Goal: Feedback & Contribution: Contribute content

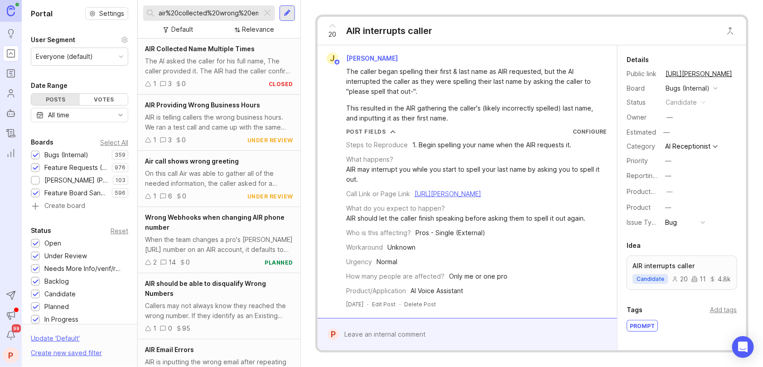
click at [265, 16] on div at bounding box center [267, 13] width 11 height 12
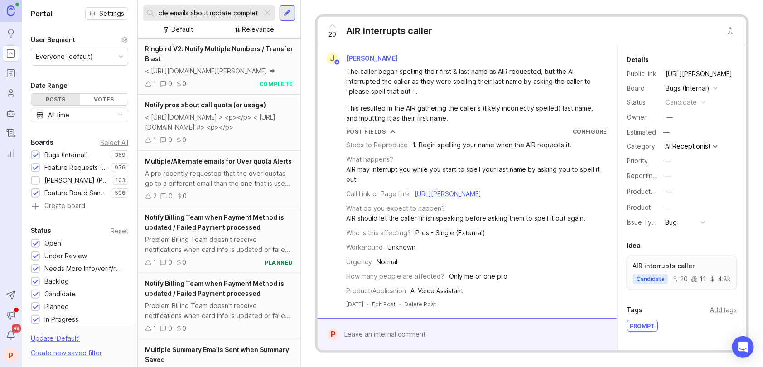
scroll to position [0, 40]
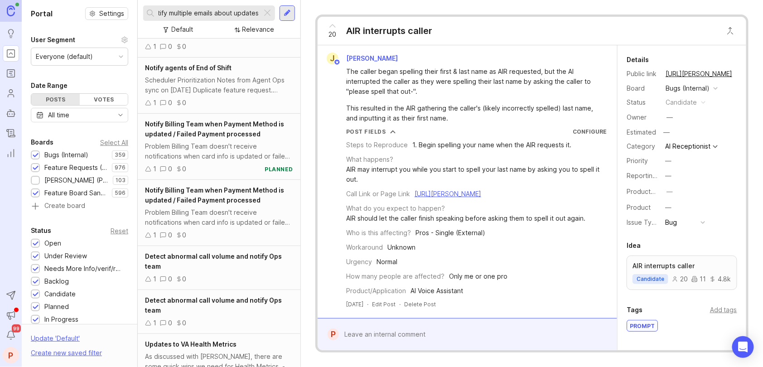
scroll to position [362, 0]
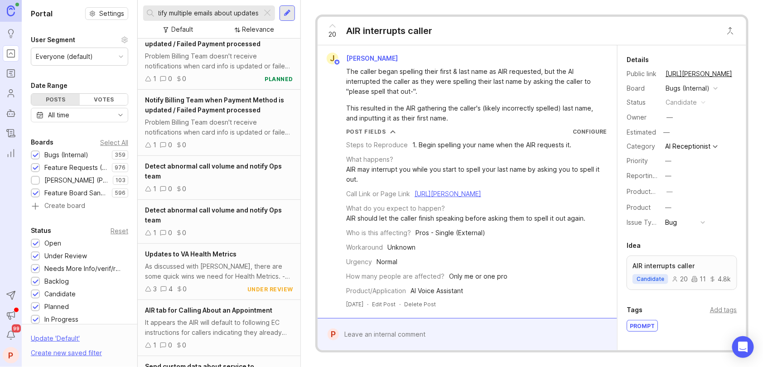
type input "notify multiple emails about updates"
click at [239, 12] on input "notify multiple emails about updates" at bounding box center [209, 13] width 100 height 10
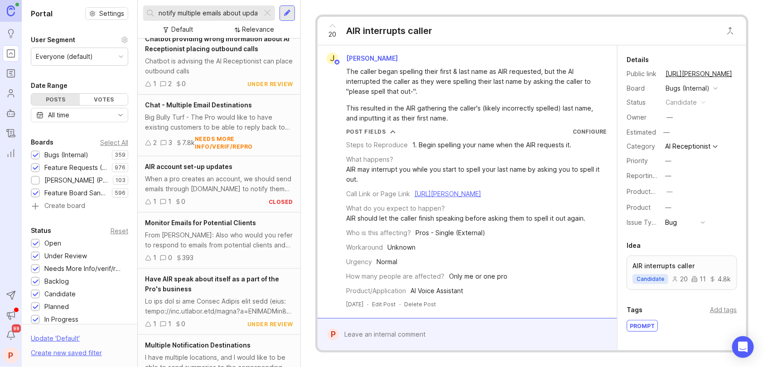
scroll to position [1321, 0]
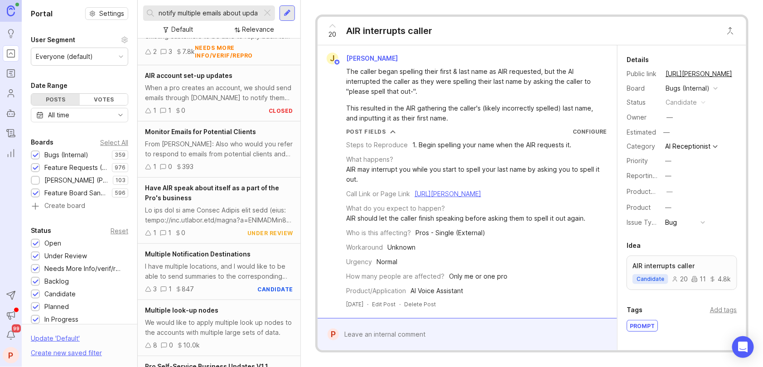
click at [284, 7] on div at bounding box center [286, 12] width 15 height 15
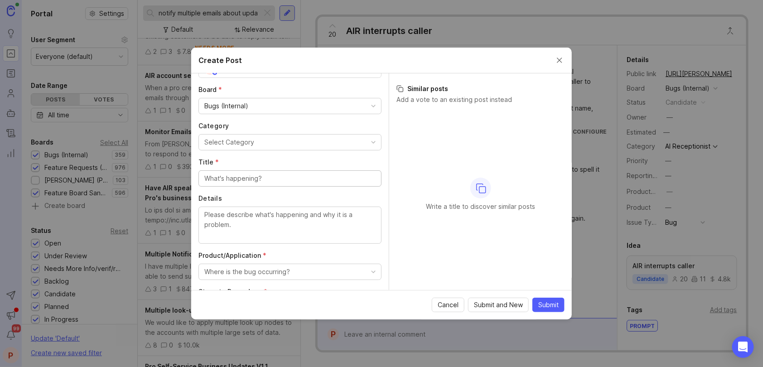
scroll to position [91, 0]
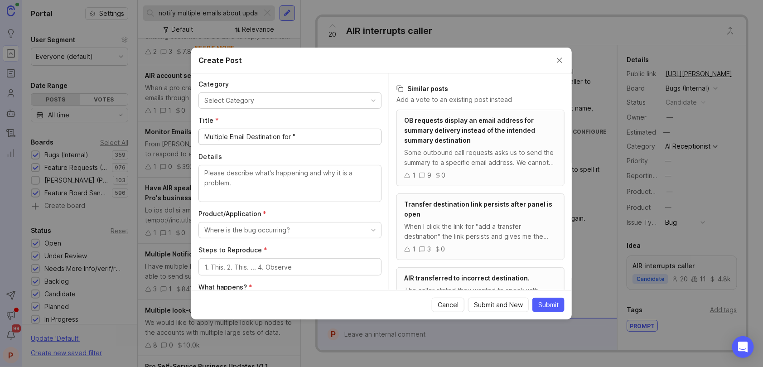
paste input "Account Update Complete"
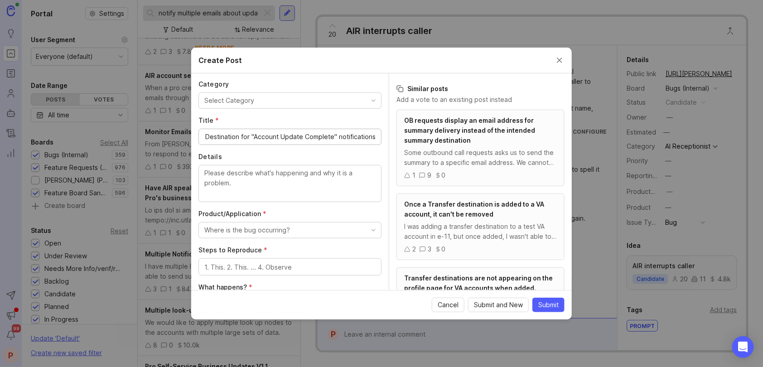
scroll to position [0, 48]
type input "Multiple Email Destination for ''Account Update Complete'' notifications"
click at [273, 176] on textarea "Details" at bounding box center [289, 183] width 171 height 30
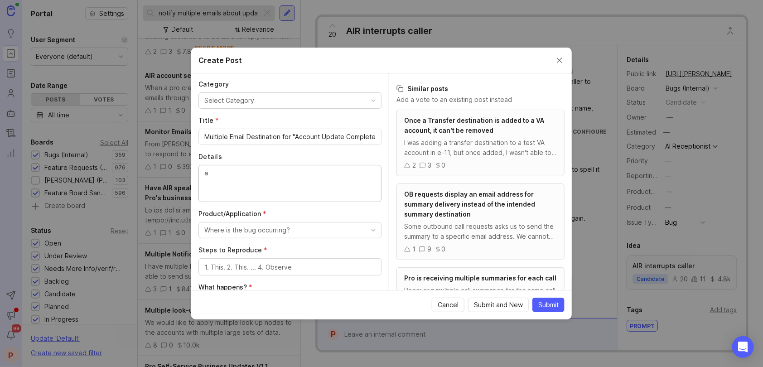
type textarea "a"
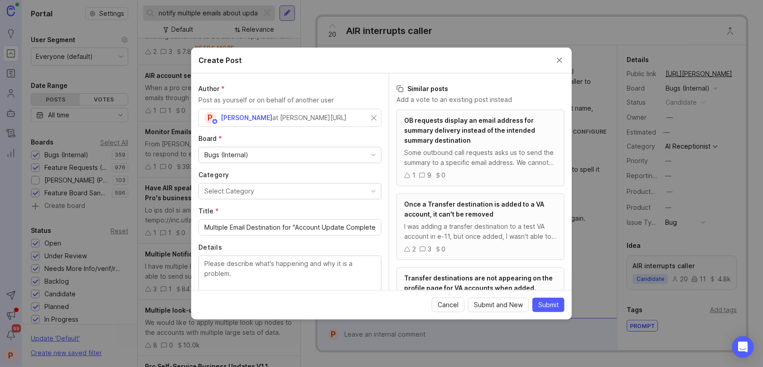
click at [254, 158] on div "Bugs (Internal)" at bounding box center [290, 154] width 182 height 15
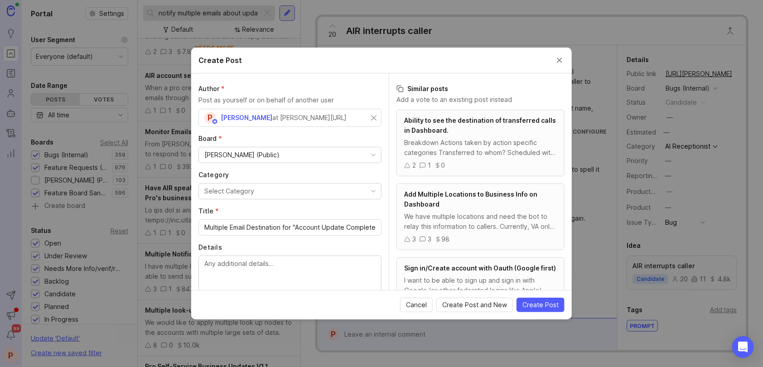
click at [260, 188] on button "Select Category" at bounding box center [289, 191] width 183 height 16
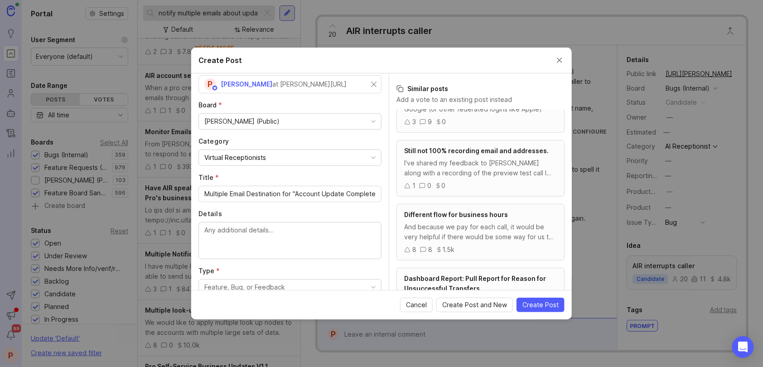
scroll to position [70, 0]
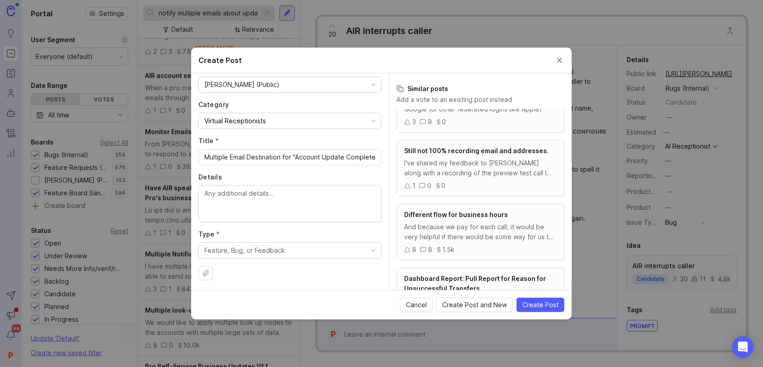
click at [279, 156] on input "Multiple Email Destination for ''Account Update Complete'' notifications" at bounding box center [289, 157] width 171 height 10
type input "Multiple Email Destinations for ''Account Update Complete'' notifications"
click at [289, 200] on textarea "Details" at bounding box center [289, 203] width 171 height 30
paste textarea "[PERSON_NAME]"
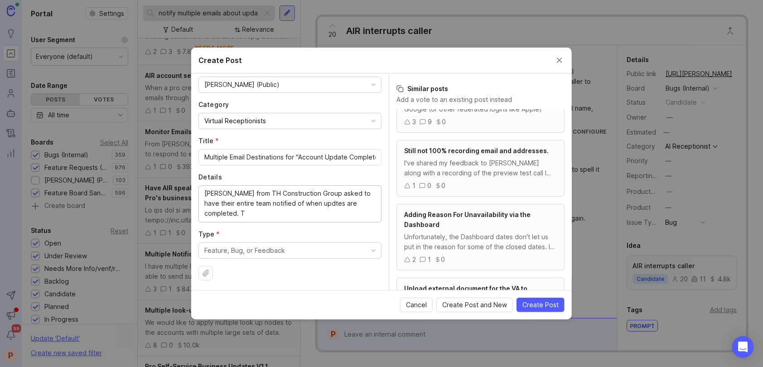
click at [328, 200] on textarea "[PERSON_NAME] from TH Construction Group asked to have their entire team notifi…" at bounding box center [289, 203] width 171 height 30
click at [0, 0] on lt-span "upd a tes" at bounding box center [0, 0] width 0 height 0
click at [265, 212] on textarea "[PERSON_NAME] from TH Construction Group asked to have their entire team notifi…" at bounding box center [289, 203] width 171 height 30
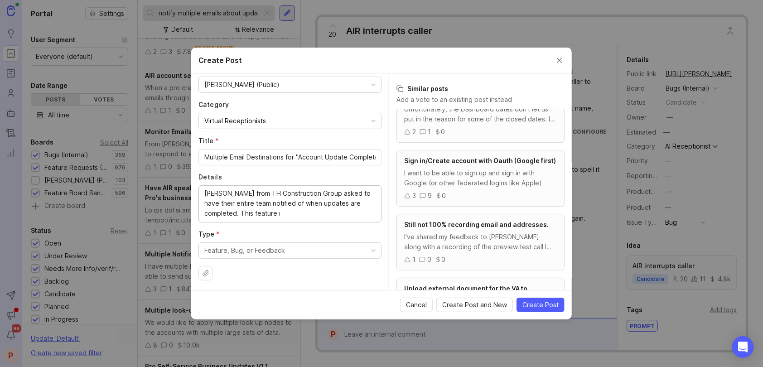
scroll to position [0, 0]
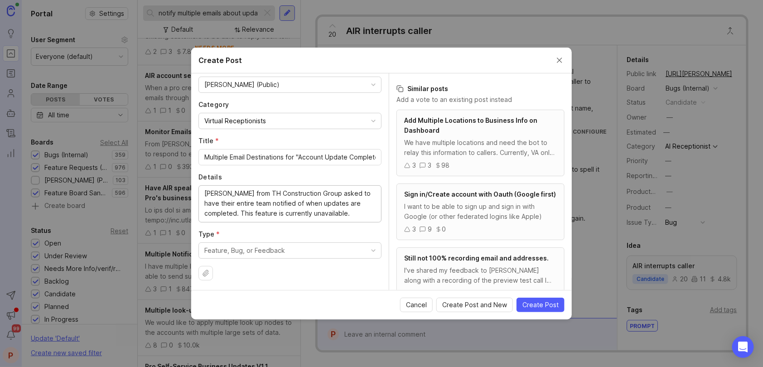
type textarea "[PERSON_NAME] from TH Construction Group asked to have their entire team notifi…"
click at [243, 253] on div "Feature, Bug, or Feedback" at bounding box center [244, 251] width 81 height 10
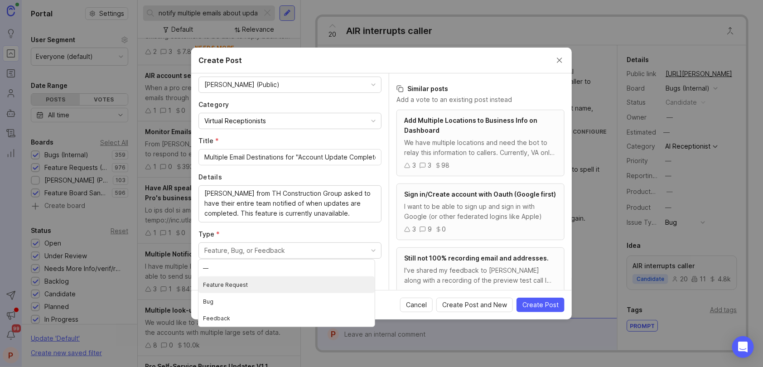
click at [239, 287] on Request "Feature Request" at bounding box center [286, 284] width 176 height 17
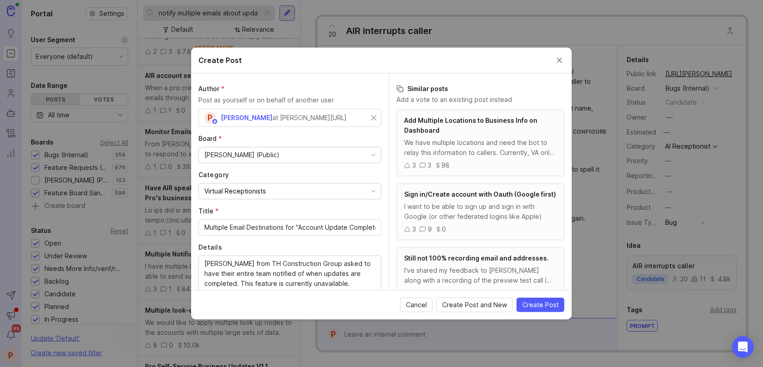
click at [539, 299] on button "Create Post" at bounding box center [540, 305] width 48 height 14
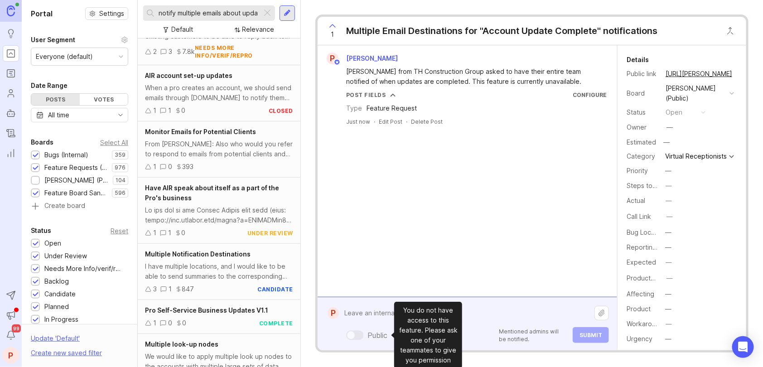
click at [382, 332] on div "Public Mentioned admins will be notified. Submit" at bounding box center [474, 323] width 270 height 39
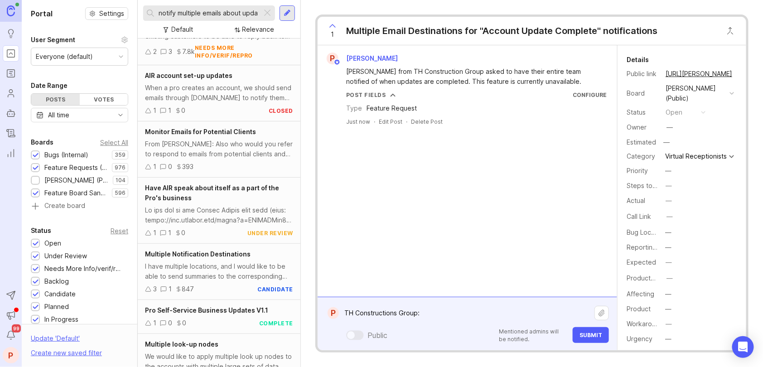
paste textarea "[URL][PERSON_NAME]"
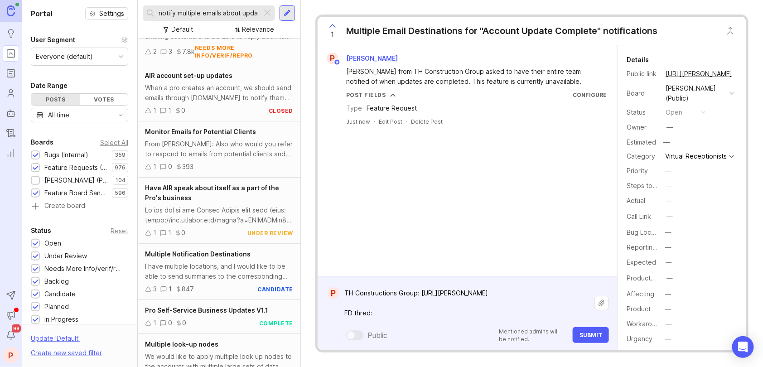
click at [364, 310] on textarea "TH Constructions Group: [URL][PERSON_NAME] FD thred:" at bounding box center [466, 302] width 255 height 37
click at [397, 314] on textarea "TH Constructions Group: [URL][PERSON_NAME] FD thread:" at bounding box center [466, 302] width 255 height 37
paste textarea "[URL][PERSON_NAME][DOMAIN_NAME]"
type textarea "TH Constructions Group: [URL][PERSON_NAME] FD thread: [URL][PERSON_NAME][DOMAIN…"
click at [597, 332] on span "Submit" at bounding box center [590, 335] width 23 height 7
